Goal: Task Accomplishment & Management: Manage account settings

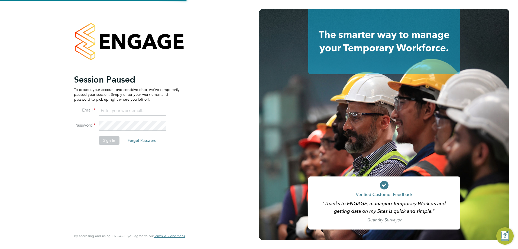
type input "Isa.nawas@vistry.co.uk"
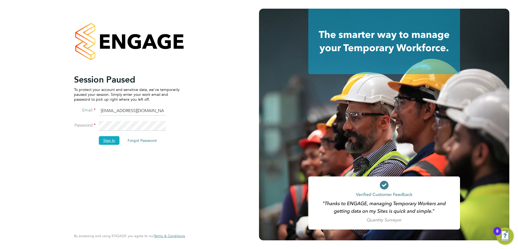
click at [107, 136] on button "Sign In" at bounding box center [109, 140] width 21 height 9
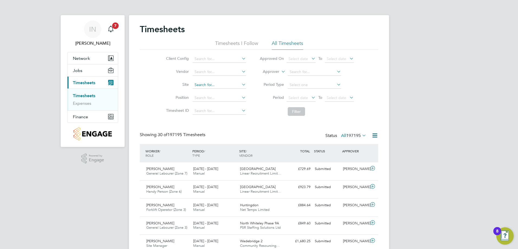
click at [219, 85] on input at bounding box center [219, 85] width 53 height 8
type input "Edwalton"
click at [303, 114] on button "Filter" at bounding box center [296, 111] width 17 height 9
drag, startPoint x: 265, startPoint y: 111, endPoint x: 262, endPoint y: 112, distance: 3.5
click at [265, 111] on li "Filter" at bounding box center [307, 112] width 108 height 14
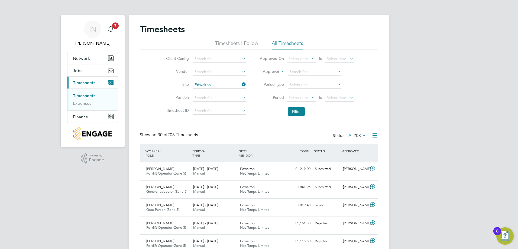
click at [86, 97] on link "Timesheets" at bounding box center [84, 95] width 22 height 5
click at [214, 85] on input at bounding box center [219, 85] width 53 height 8
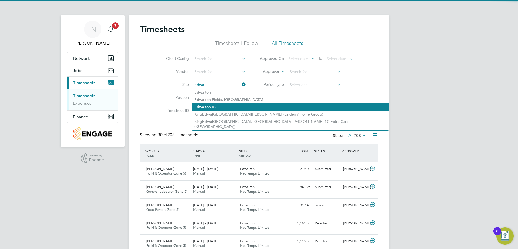
click at [248, 106] on li "Edwa lton RV" at bounding box center [290, 107] width 197 height 7
type input "Edwalton RV"
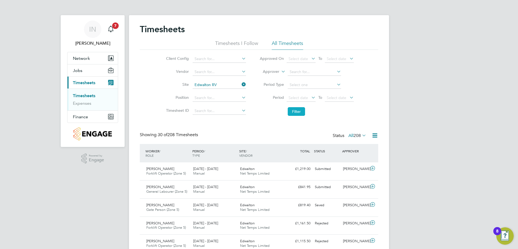
click at [301, 109] on button "Filter" at bounding box center [296, 111] width 17 height 9
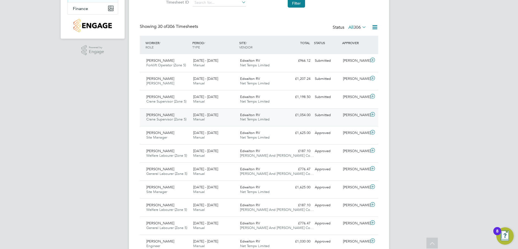
click at [373, 114] on icon at bounding box center [372, 114] width 7 height 4
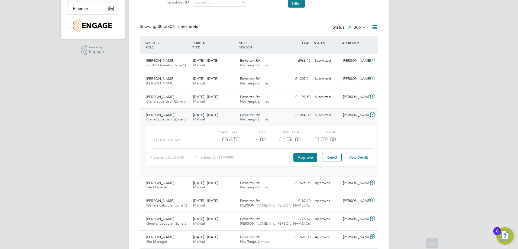
click at [357, 159] on link "View Details" at bounding box center [359, 157] width 20 height 5
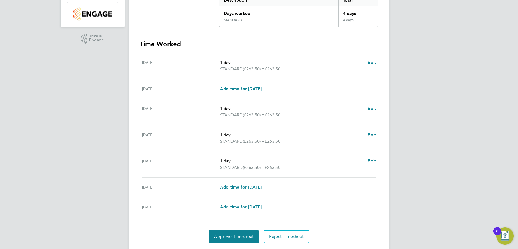
scroll to position [136, 0]
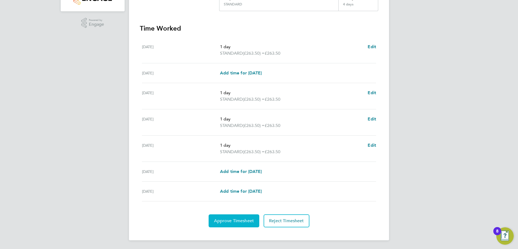
click at [235, 222] on span "Approve Timesheet" at bounding box center [234, 220] width 40 height 5
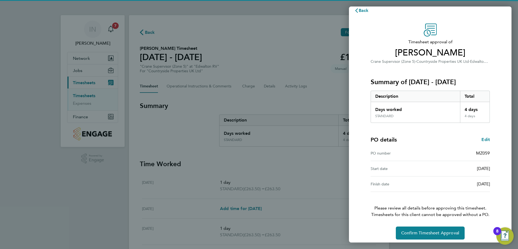
scroll to position [10, 0]
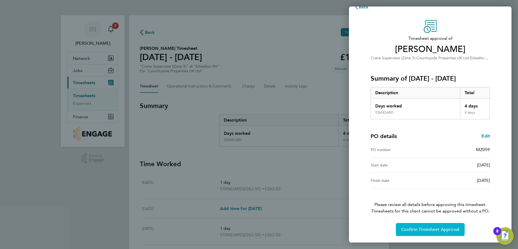
click at [441, 233] on button "Confirm Timesheet Approval" at bounding box center [430, 229] width 69 height 13
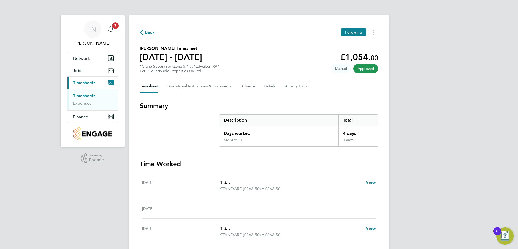
click at [147, 33] on span "Back" at bounding box center [150, 32] width 10 height 7
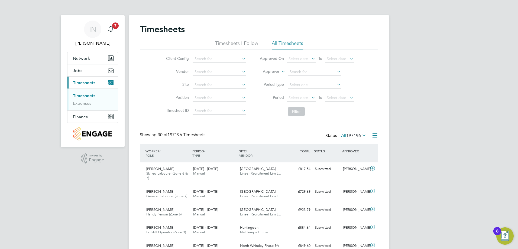
click at [200, 80] on li "Site" at bounding box center [205, 85] width 95 height 13
click at [201, 83] on input at bounding box center [219, 85] width 53 height 8
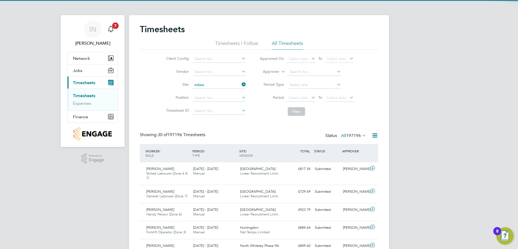
click at [214, 108] on li "Edwa lton RV" at bounding box center [290, 107] width 197 height 7
type input "Edwalton RV"
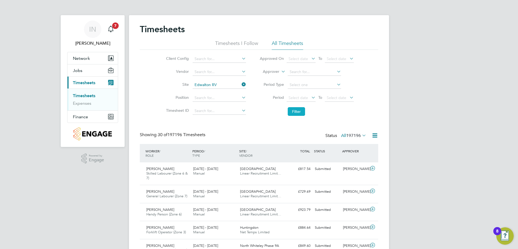
click at [300, 112] on button "Filter" at bounding box center [296, 111] width 17 height 9
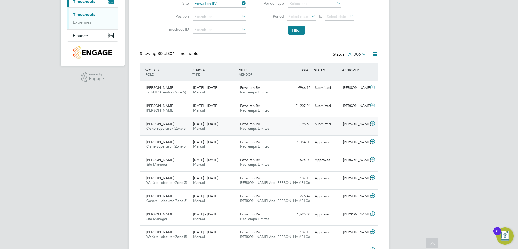
click at [350, 129] on div "Leigh Dabbs Crane Supervisor (Zone 5) 4 - 10 Aug 2025 4 - 10 Aug 2025 Manual Ed…" at bounding box center [259, 126] width 238 height 18
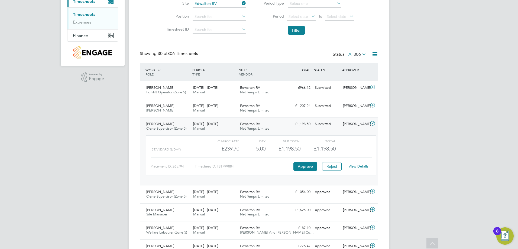
click at [351, 166] on link "View Details" at bounding box center [359, 166] width 20 height 5
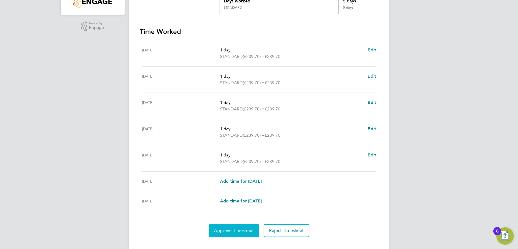
scroll to position [142, 0]
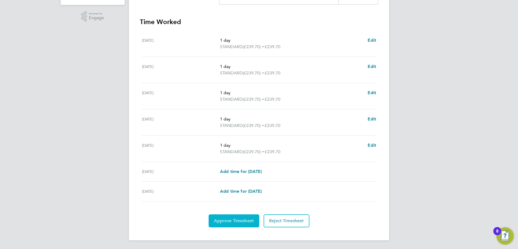
click at [233, 220] on span "Approve Timesheet" at bounding box center [234, 220] width 40 height 5
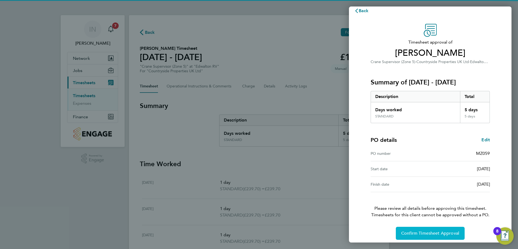
scroll to position [10, 0]
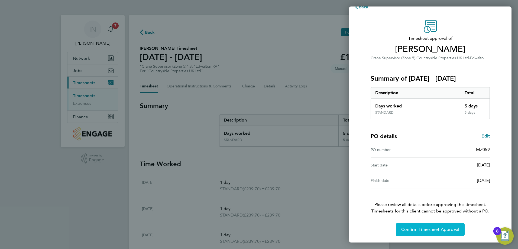
click at [431, 233] on button "Confirm Timesheet Approval" at bounding box center [430, 229] width 69 height 13
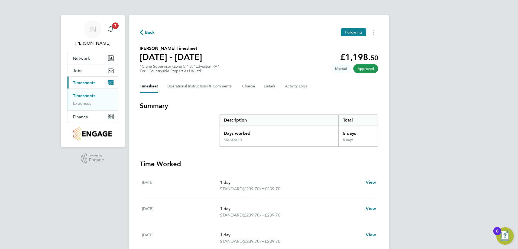
click at [151, 34] on span "Back" at bounding box center [150, 32] width 10 height 7
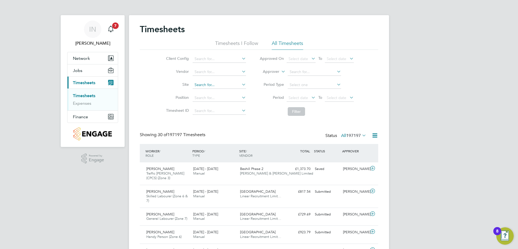
click at [222, 85] on input at bounding box center [219, 85] width 53 height 8
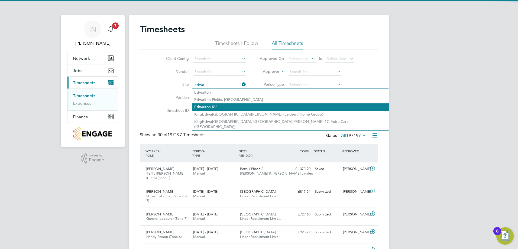
click at [221, 104] on li "Edwa lton RV" at bounding box center [290, 107] width 197 height 7
type input "Edwalton RV"
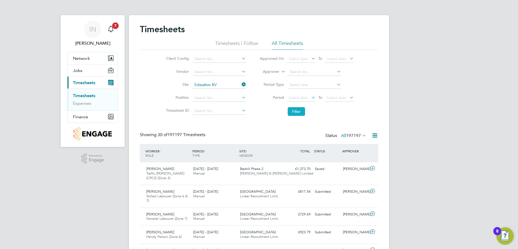
click at [289, 109] on button "Filter" at bounding box center [296, 111] width 17 height 9
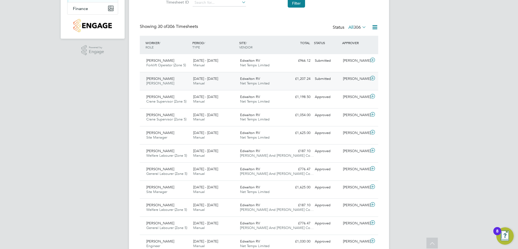
click at [309, 84] on div "Shaun Smith Joiner 4 - 10 Aug 2025 4 - 10 Aug 2025 Manual Edwalton RV Net Temps…" at bounding box center [259, 81] width 238 height 18
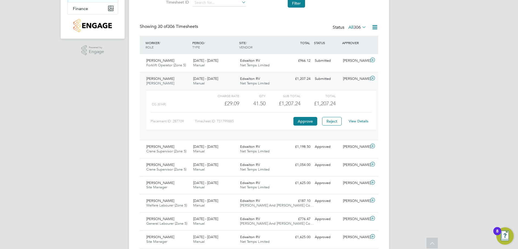
click at [362, 122] on link "View Details" at bounding box center [359, 121] width 20 height 5
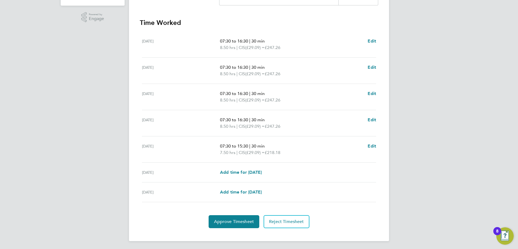
scroll to position [142, 0]
click at [231, 224] on button "Approve Timesheet" at bounding box center [234, 221] width 51 height 13
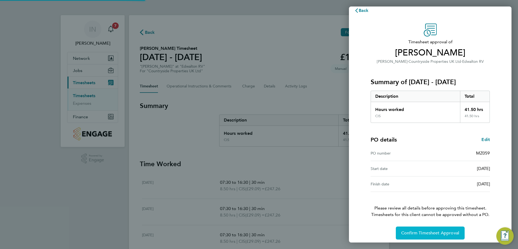
scroll to position [10, 0]
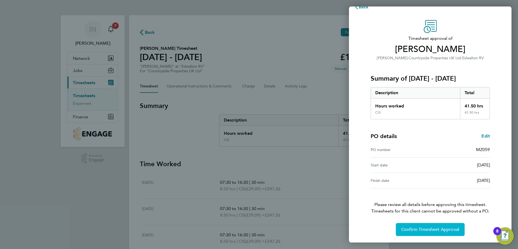
click at [426, 228] on span "Confirm Timesheet Approval" at bounding box center [430, 229] width 58 height 5
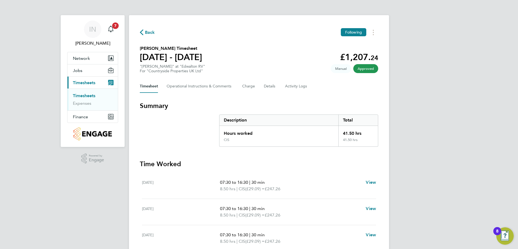
click at [146, 34] on span "Back" at bounding box center [150, 32] width 10 height 7
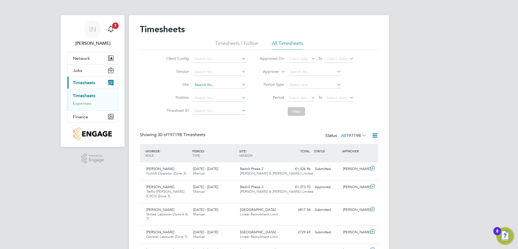
click at [212, 85] on input at bounding box center [219, 85] width 53 height 8
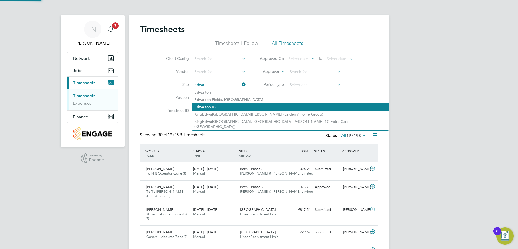
click at [215, 108] on li "Edwa lton RV" at bounding box center [290, 107] width 197 height 7
type input "Edwalton RV"
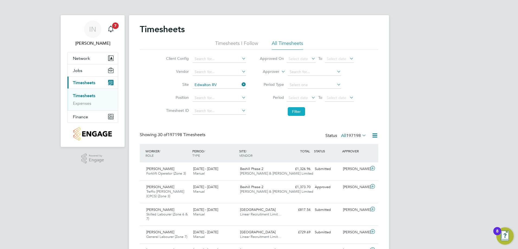
click at [292, 114] on button "Filter" at bounding box center [296, 111] width 17 height 9
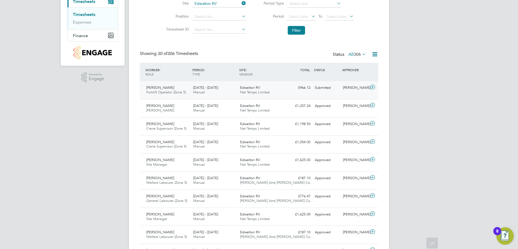
click at [292, 93] on div "John Scullion Forklift Operator (Zone 5) 4 - 10 Aug 2025 4 - 10 Aug 2025 Manual…" at bounding box center [259, 90] width 238 height 18
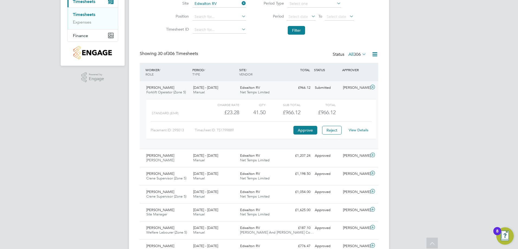
click at [363, 131] on link "View Details" at bounding box center [359, 130] width 20 height 5
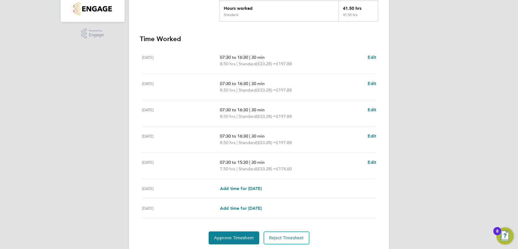
scroll to position [142, 0]
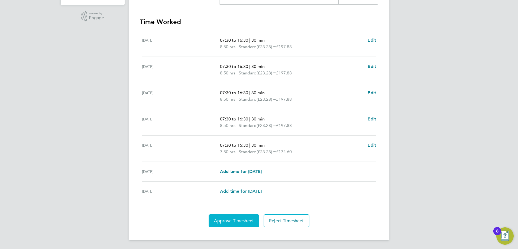
click at [240, 216] on button "Approve Timesheet" at bounding box center [234, 221] width 51 height 13
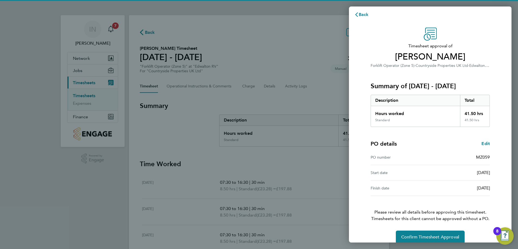
scroll to position [10, 0]
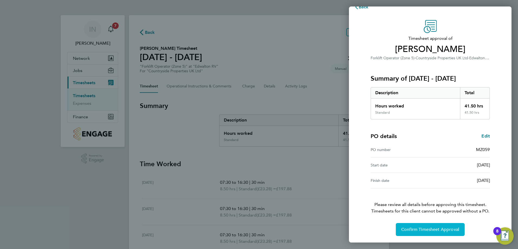
click at [431, 233] on button "Confirm Timesheet Approval" at bounding box center [430, 229] width 69 height 13
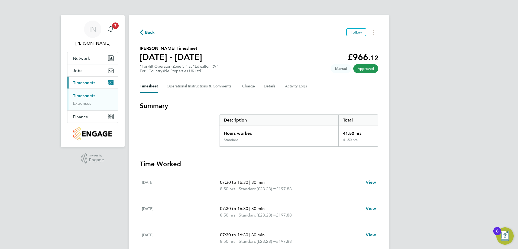
click at [151, 34] on span "Back" at bounding box center [150, 32] width 10 height 7
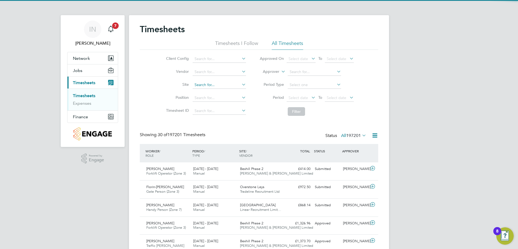
click at [205, 85] on input at bounding box center [219, 85] width 53 height 8
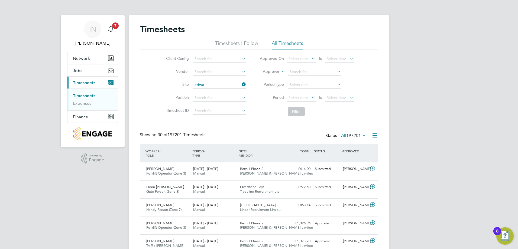
click at [243, 104] on li "Edwa lton RV" at bounding box center [290, 107] width 197 height 7
type input "Edwalton RV"
click at [306, 111] on li "Filter" at bounding box center [307, 112] width 108 height 14
click at [304, 111] on button "Filter" at bounding box center [296, 111] width 17 height 9
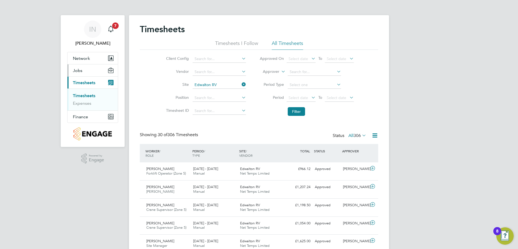
click at [82, 67] on button "Jobs" at bounding box center [92, 70] width 50 height 12
click at [88, 91] on link "Placements" at bounding box center [84, 91] width 22 height 5
